Goal: Use online tool/utility

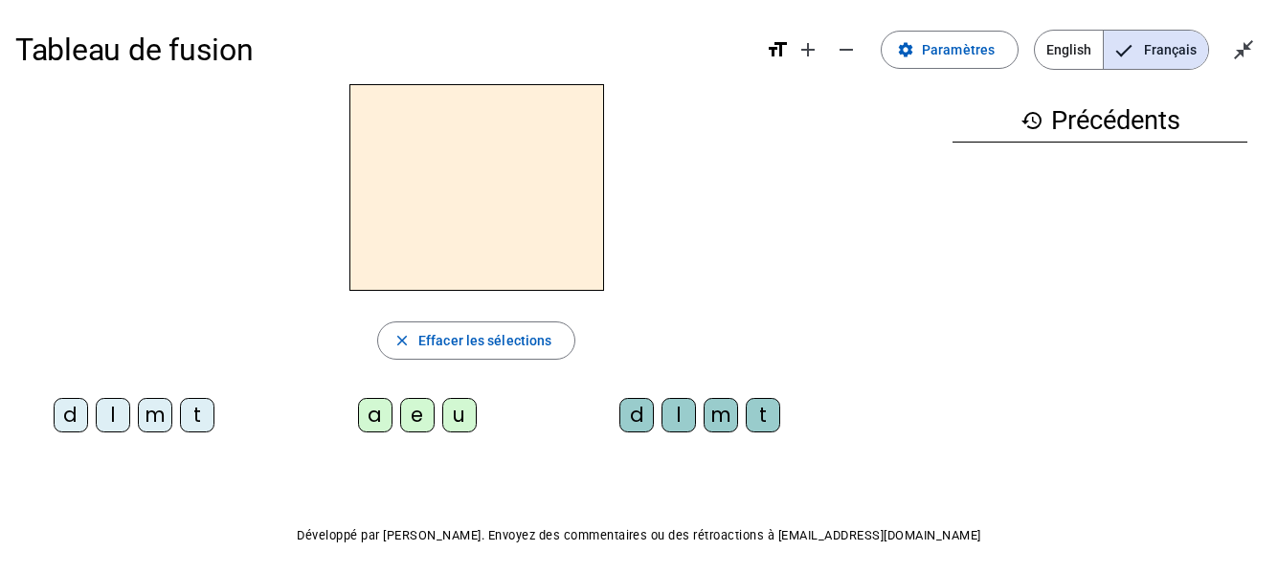
click at [143, 419] on div "m" at bounding box center [155, 415] width 34 height 34
click at [372, 421] on div "a" at bounding box center [375, 415] width 34 height 34
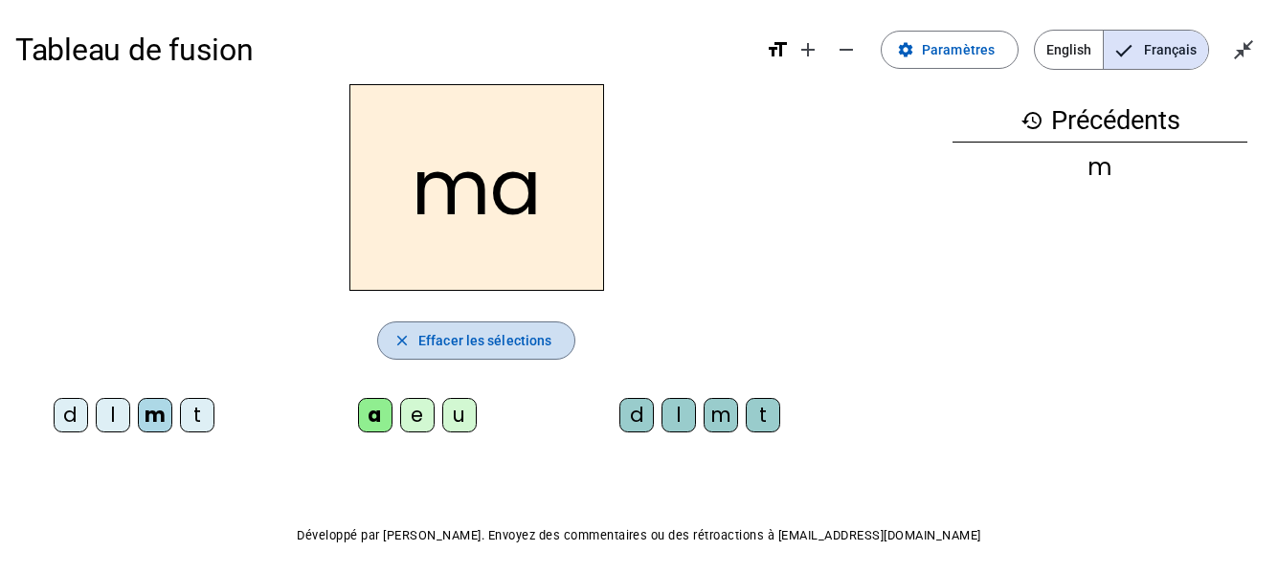
click at [489, 338] on span "Effacer les sélections" at bounding box center [484, 340] width 133 height 23
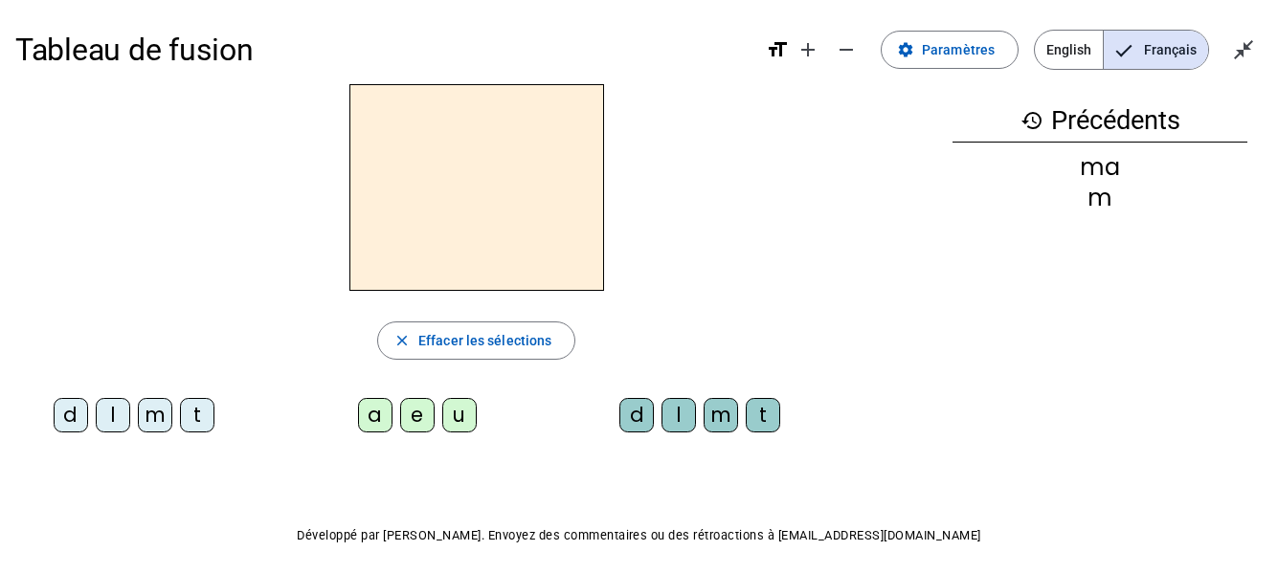
click at [111, 427] on div "l" at bounding box center [113, 415] width 34 height 34
click at [367, 416] on div "a" at bounding box center [375, 415] width 34 height 34
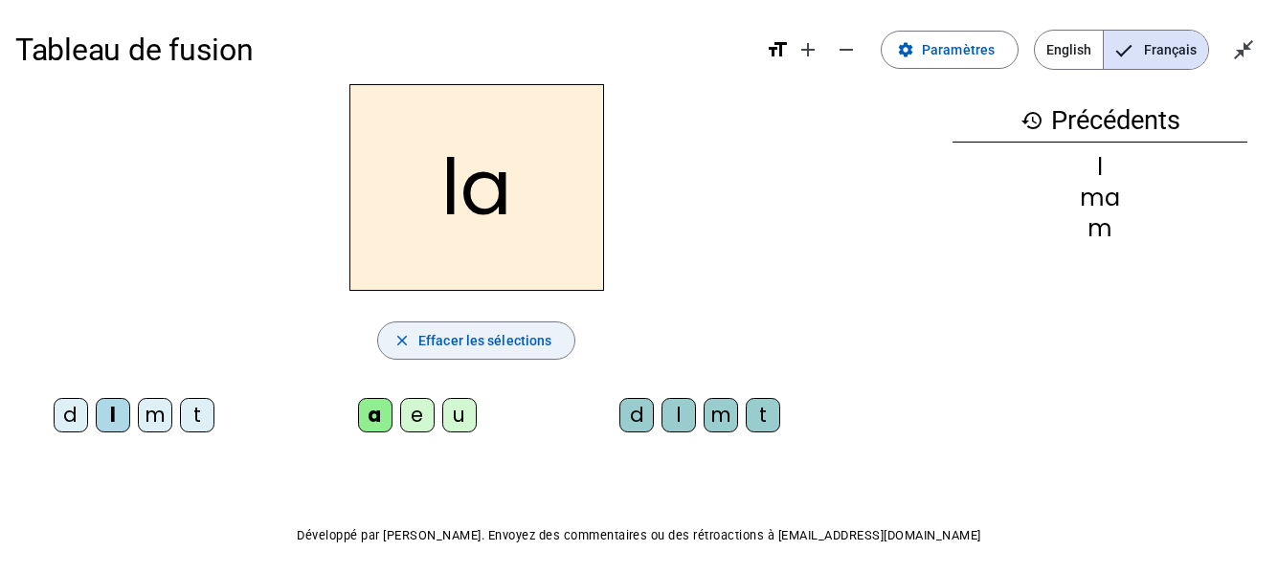
click at [433, 339] on span "Effacer les sélections" at bounding box center [484, 340] width 133 height 23
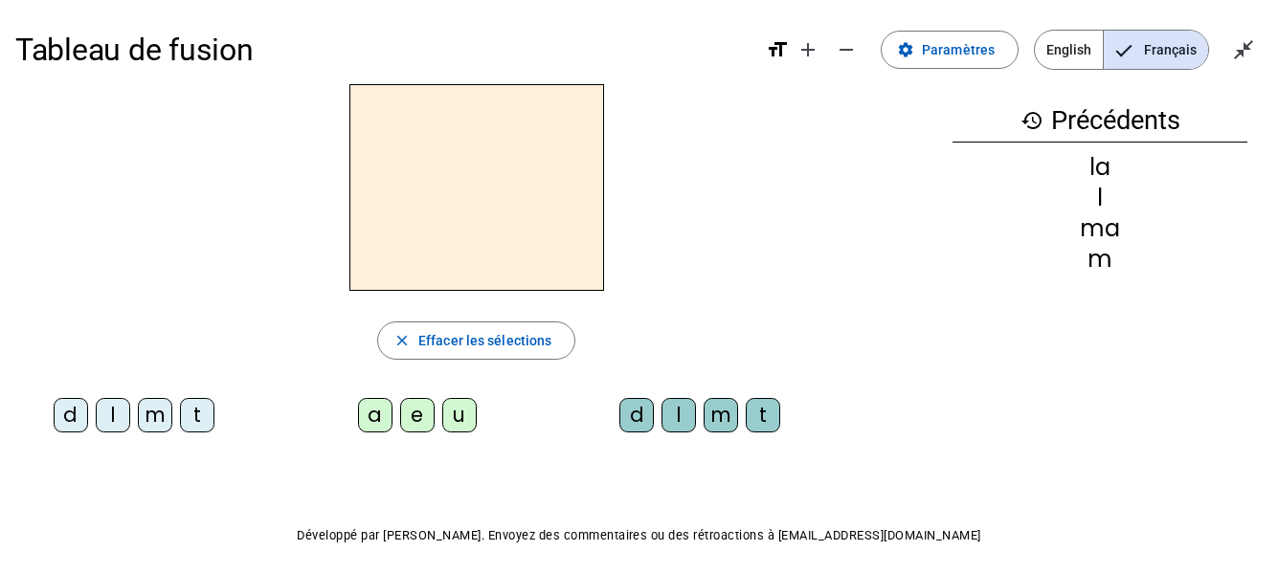
click at [108, 419] on div "l" at bounding box center [113, 415] width 34 height 34
click at [429, 417] on div "e" at bounding box center [417, 415] width 34 height 34
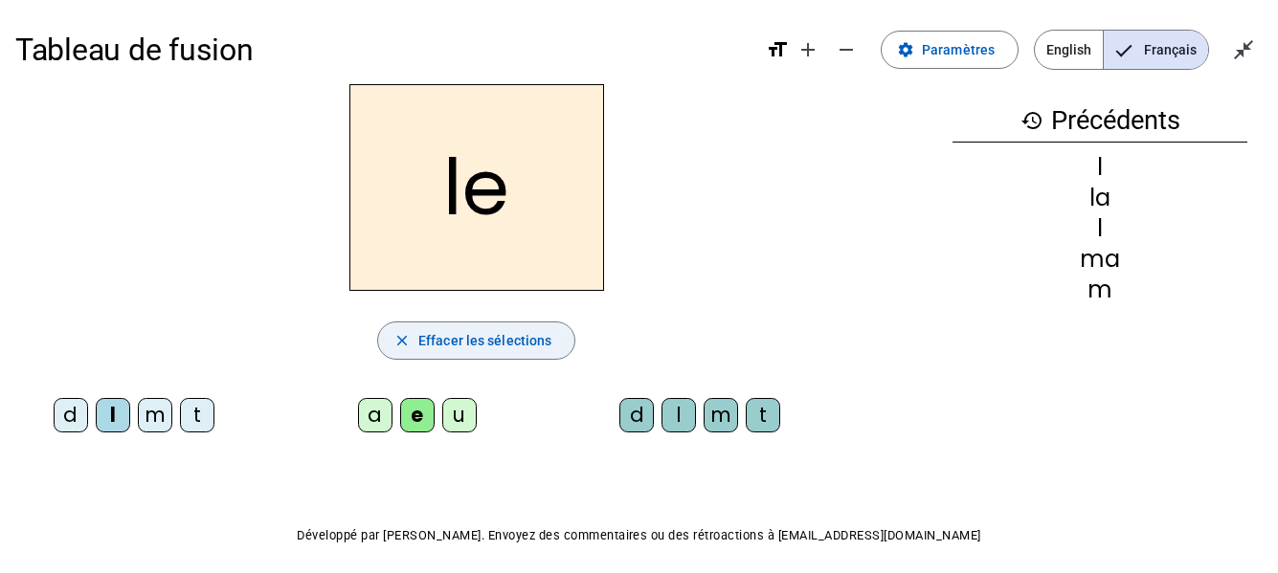
click at [465, 336] on span "Effacer les sélections" at bounding box center [484, 340] width 133 height 23
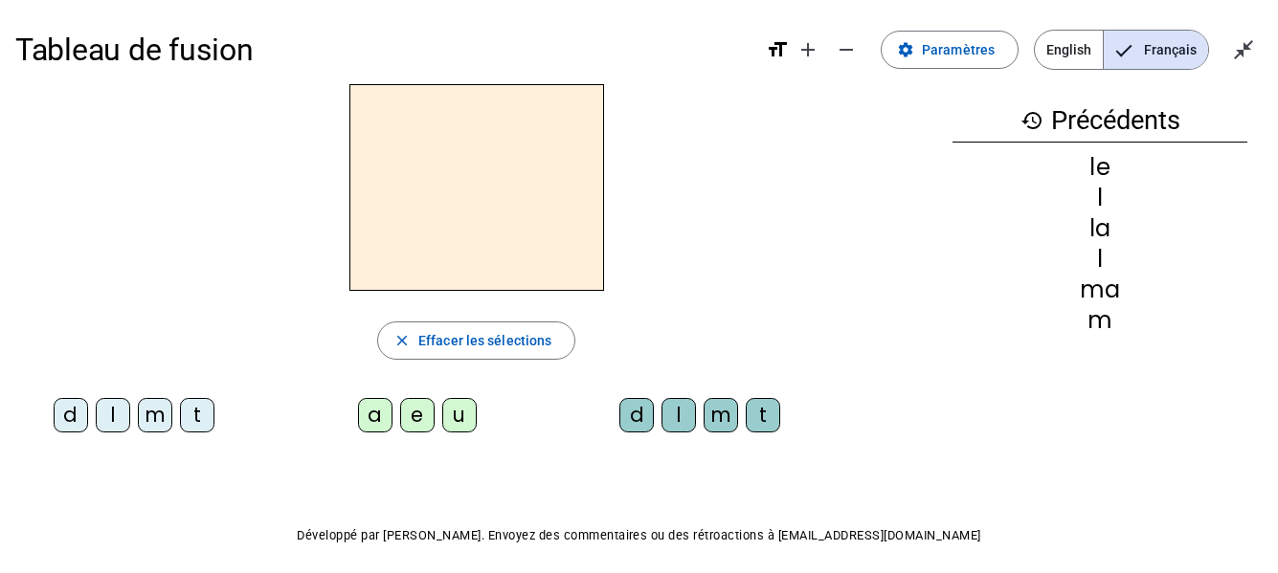
click at [56, 421] on div "d" at bounding box center [71, 415] width 34 height 34
click at [408, 414] on div "e" at bounding box center [417, 415] width 34 height 34
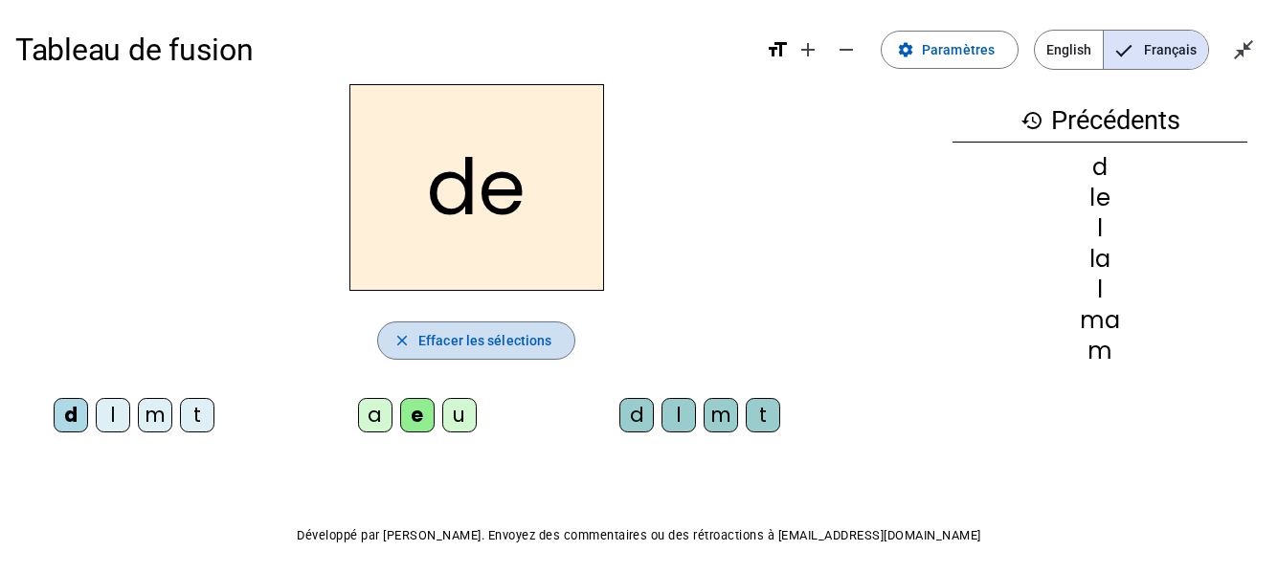
click at [466, 347] on span "Effacer les sélections" at bounding box center [484, 340] width 133 height 23
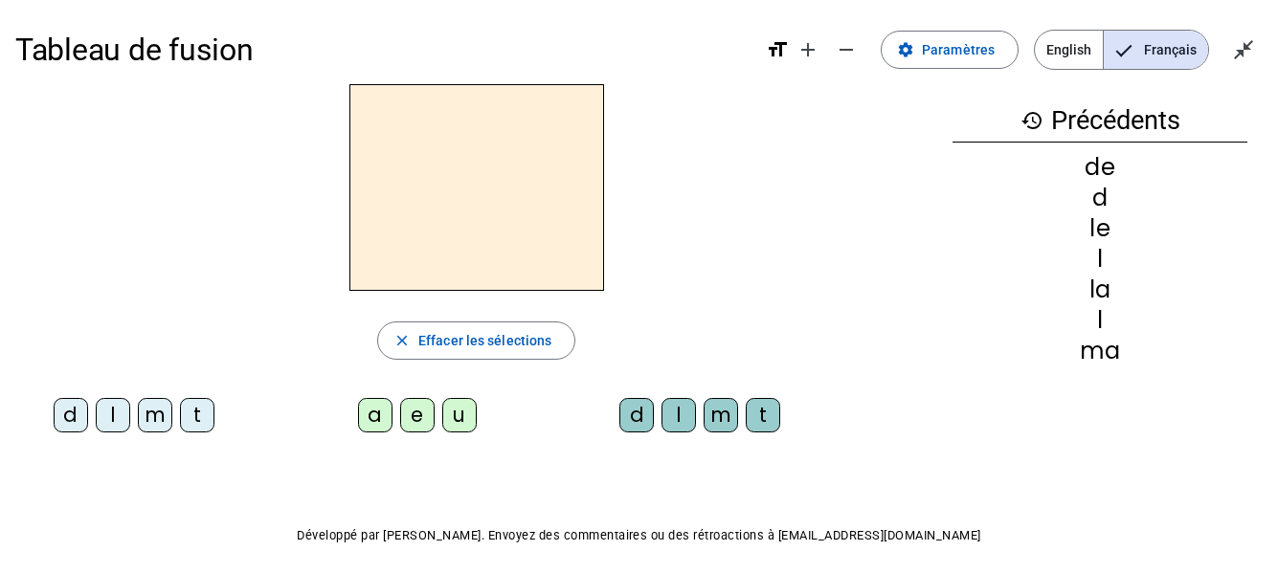
click at [68, 420] on div "d" at bounding box center [71, 415] width 34 height 34
click at [466, 418] on div "u" at bounding box center [459, 415] width 34 height 34
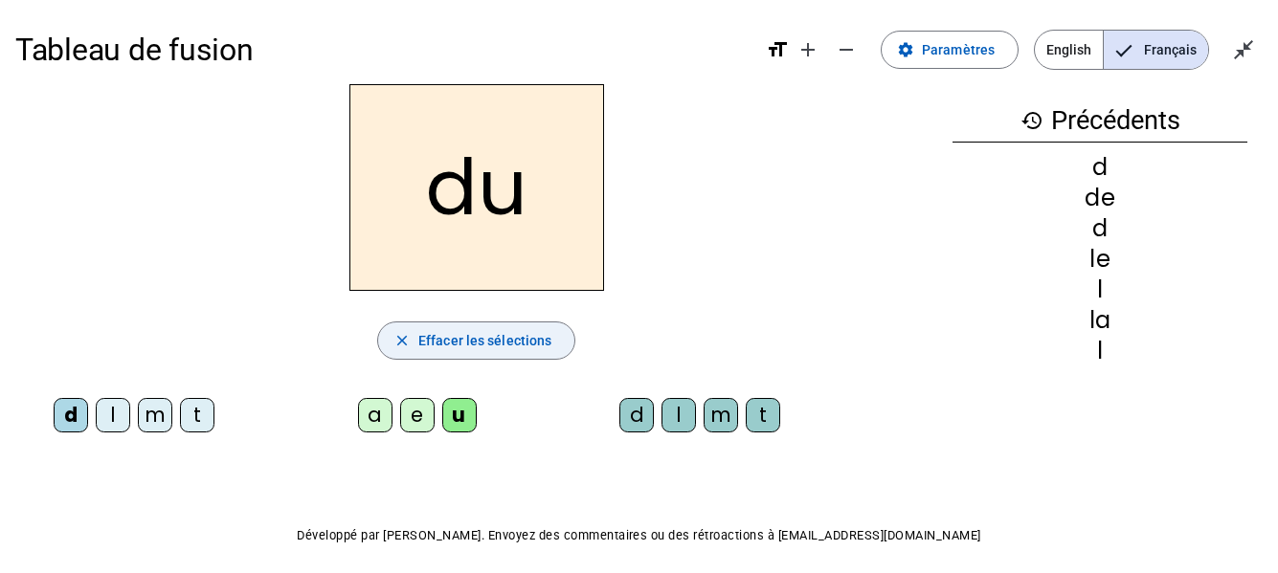
click at [465, 348] on span "Effacer les sélections" at bounding box center [484, 340] width 133 height 23
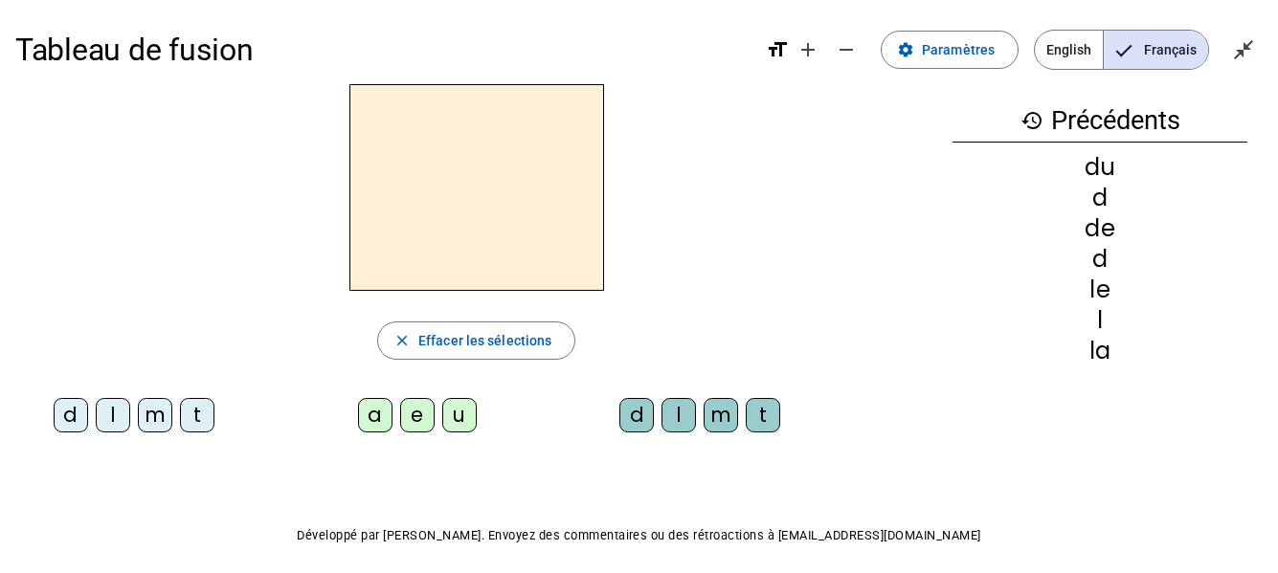
click at [203, 415] on div "t" at bounding box center [197, 415] width 34 height 34
click at [471, 426] on div "u" at bounding box center [459, 415] width 34 height 34
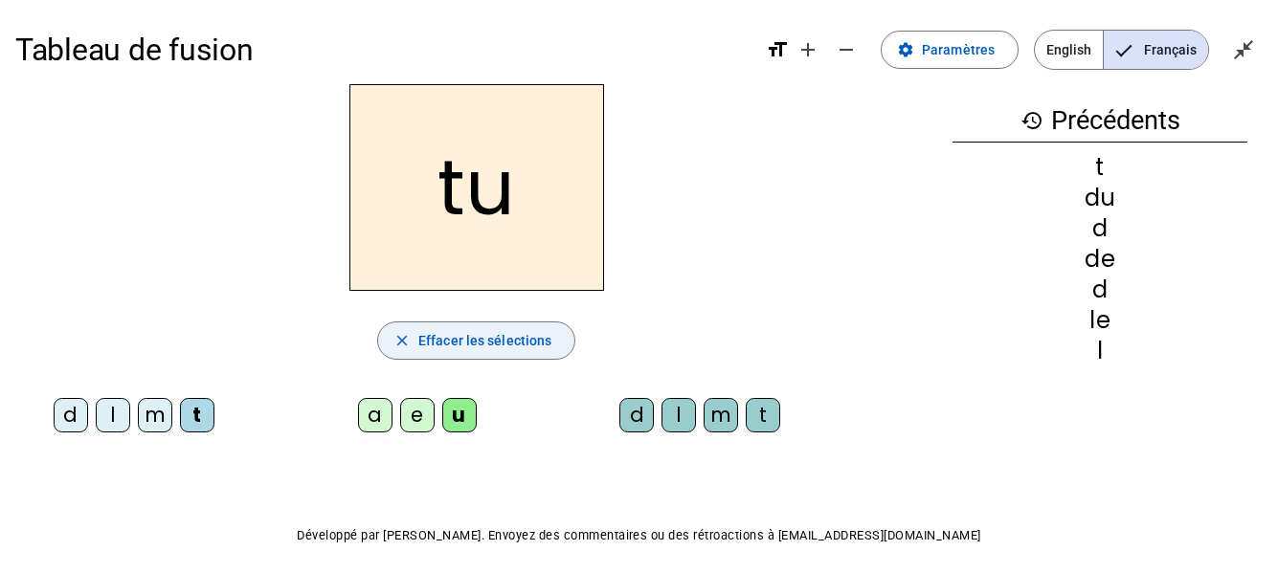
click at [491, 341] on span "Effacer les sélections" at bounding box center [484, 340] width 133 height 23
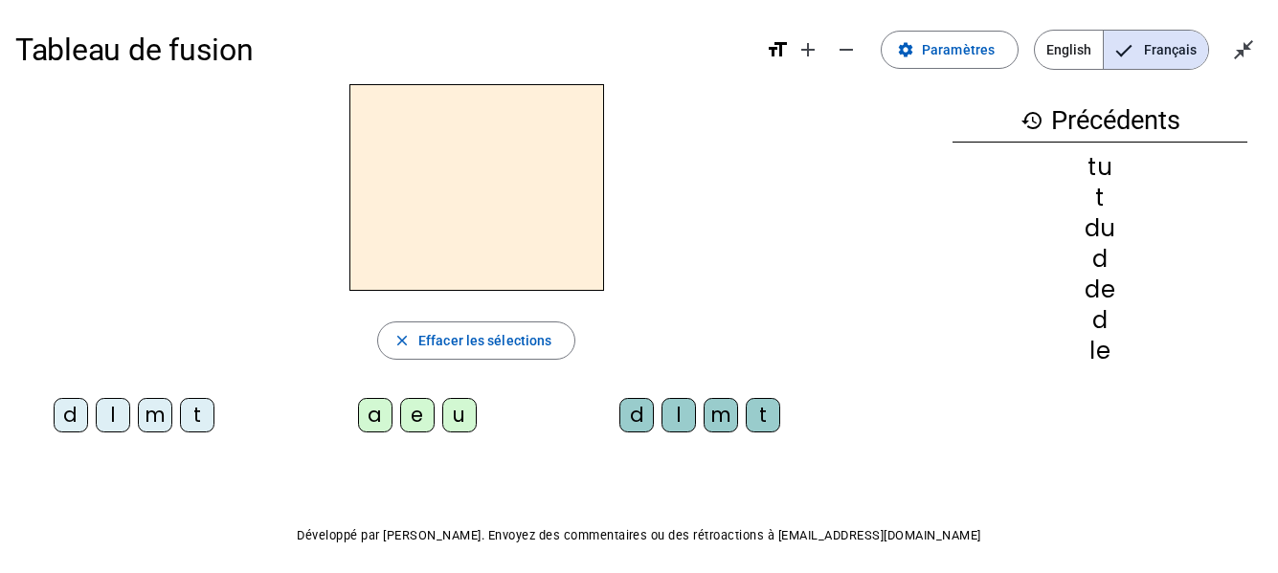
click at [189, 412] on div "t" at bounding box center [197, 415] width 34 height 34
click at [375, 428] on div "a" at bounding box center [375, 415] width 34 height 34
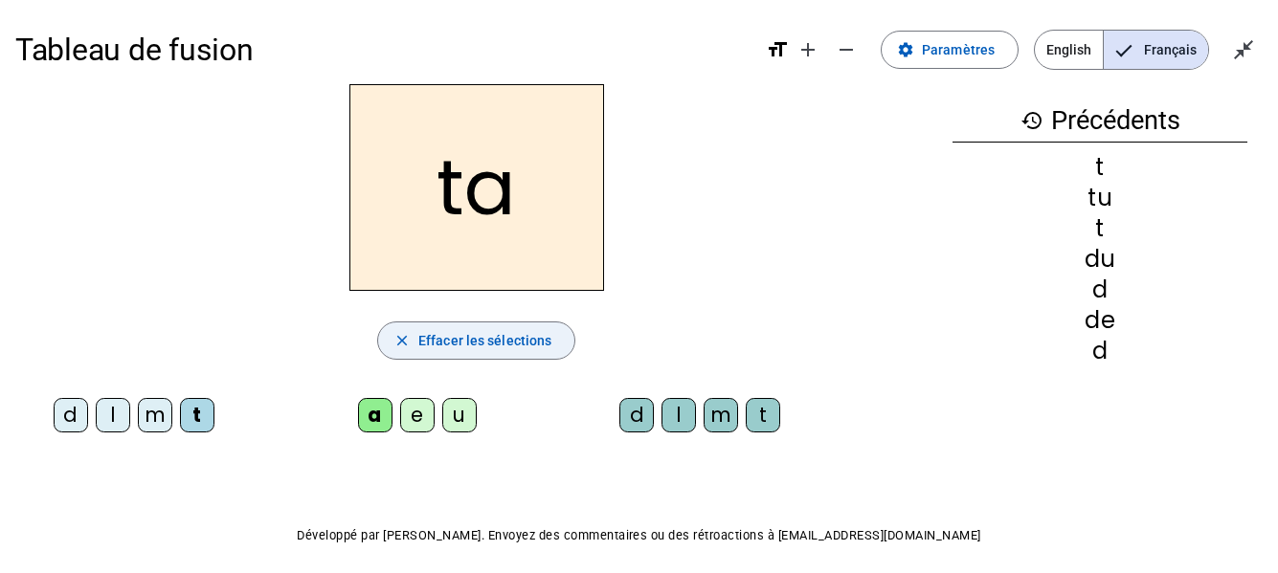
click at [472, 343] on span "Effacer les sélections" at bounding box center [484, 340] width 133 height 23
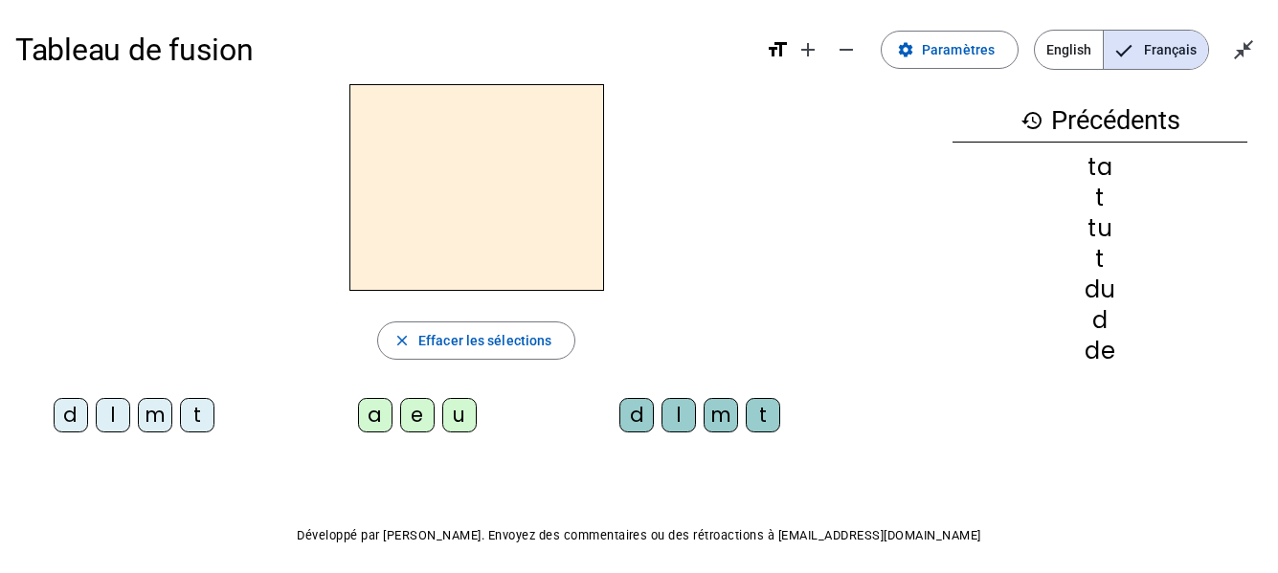
click at [212, 422] on div "t" at bounding box center [197, 415] width 34 height 34
click at [409, 419] on div "e" at bounding box center [417, 415] width 34 height 34
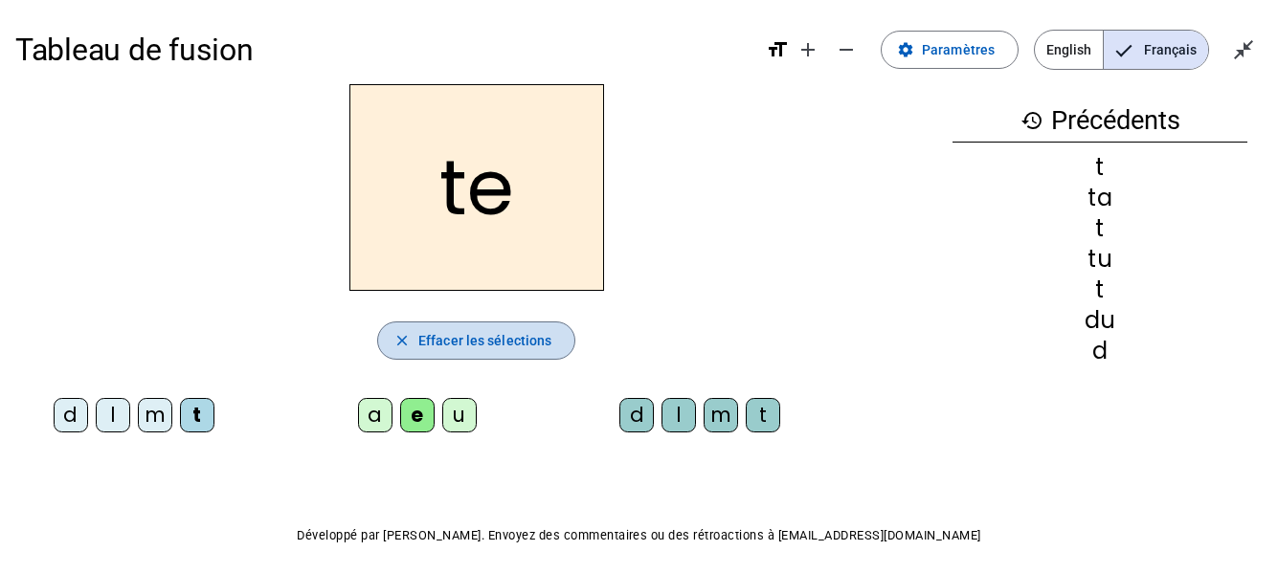
click at [475, 336] on span "Effacer les sélections" at bounding box center [484, 340] width 133 height 23
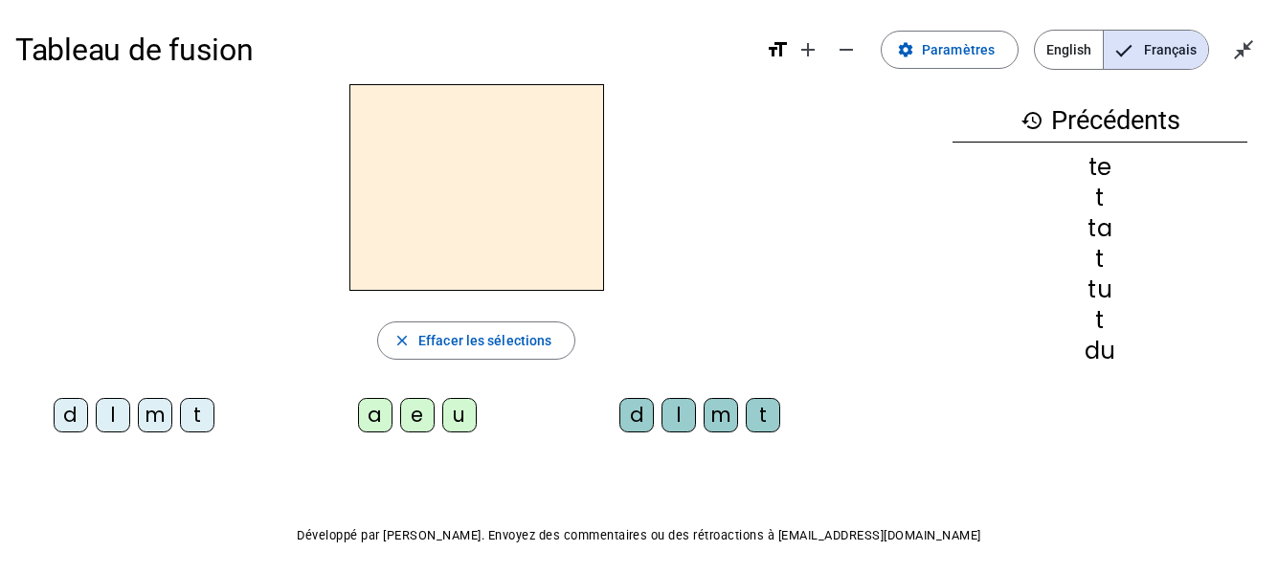
click at [148, 422] on div "m" at bounding box center [155, 415] width 34 height 34
click at [428, 417] on div "e" at bounding box center [417, 415] width 34 height 34
